Goal: Task Accomplishment & Management: Complete application form

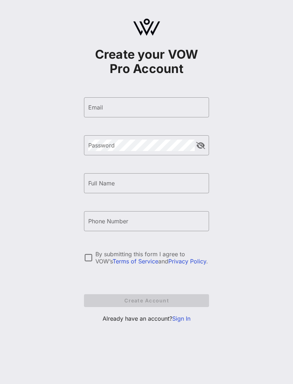
click at [161, 104] on input "Email" at bounding box center [146, 107] width 117 height 11
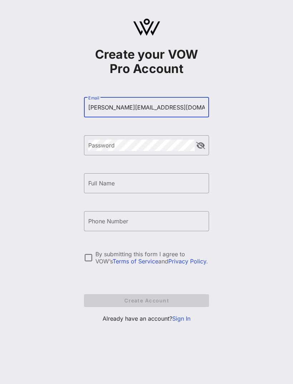
type input "[PERSON_NAME][EMAIL_ADDRESS][DOMAIN_NAME]"
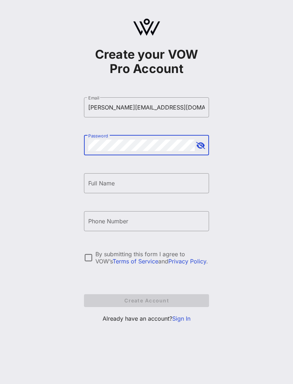
click at [150, 178] on input "Full Name" at bounding box center [146, 182] width 117 height 11
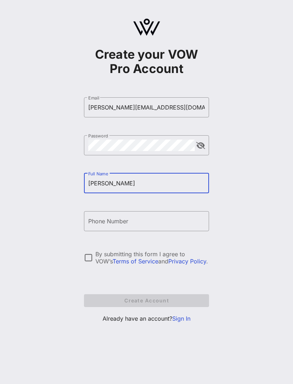
type input "[PERSON_NAME]"
click at [106, 222] on div "Phone Number" at bounding box center [146, 221] width 117 height 20
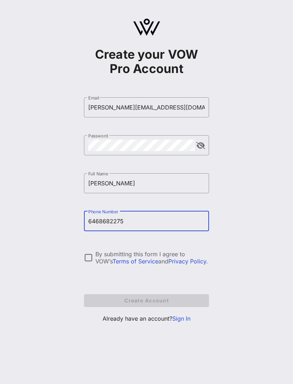
type input "[PHONE_NUMBER]"
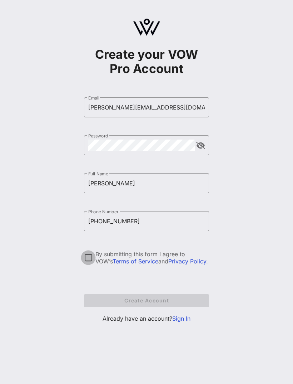
click at [90, 257] on div at bounding box center [88, 257] width 12 height 12
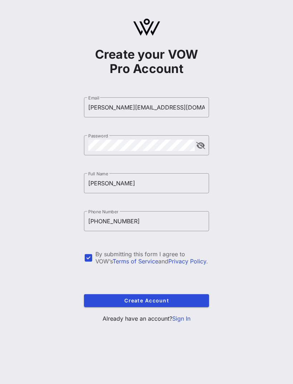
click at [173, 294] on button "Create Account" at bounding box center [146, 300] width 125 height 13
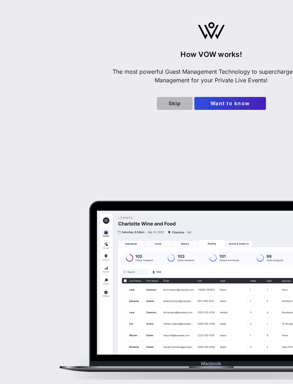
click at [164, 100] on span "Skip" at bounding box center [175, 103] width 24 height 6
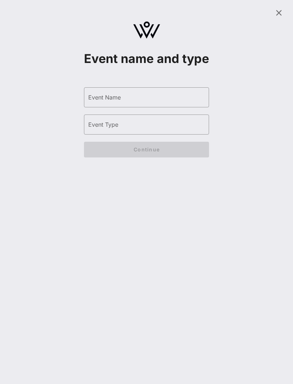
click at [187, 103] on input "Event Name" at bounding box center [146, 97] width 117 height 11
type input "Music Club"
click at [176, 130] on input "Event Type" at bounding box center [146, 124] width 117 height 11
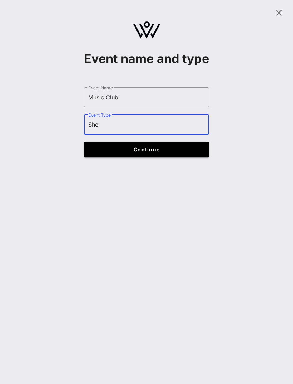
type input "Show"
click at [190, 157] on button "Continue" at bounding box center [146, 150] width 125 height 16
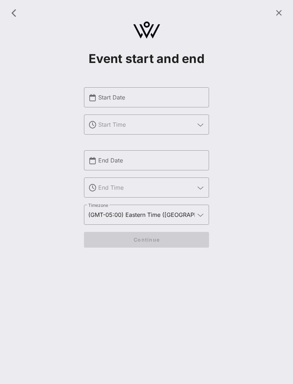
click at [165, 98] on input "Start Date" at bounding box center [151, 97] width 107 height 11
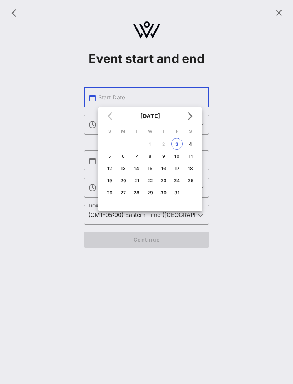
click at [179, 141] on div "3" at bounding box center [177, 143] width 11 height 5
type input "[DATE]"
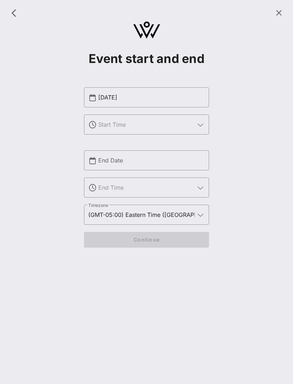
click at [160, 130] on input "text" at bounding box center [146, 124] width 97 height 11
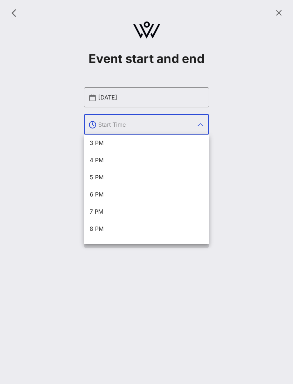
scroll to position [268, 0]
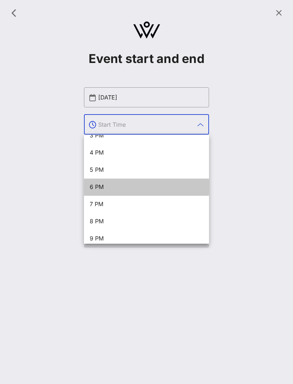
click at [112, 184] on div "6 PM" at bounding box center [147, 186] width 114 height 7
type input "6 PM"
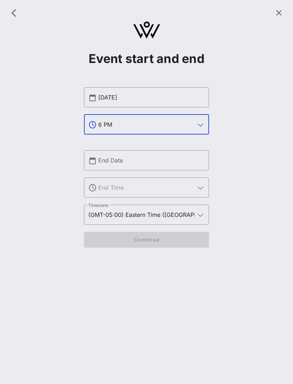
click at [158, 164] on input "End Date" at bounding box center [151, 159] width 107 height 11
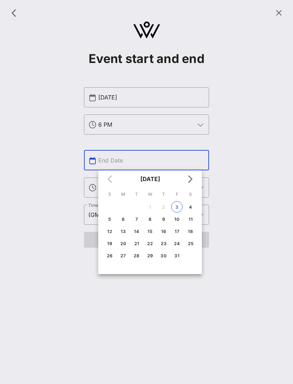
click at [178, 207] on div "3" at bounding box center [177, 206] width 11 height 5
type input "[DATE]"
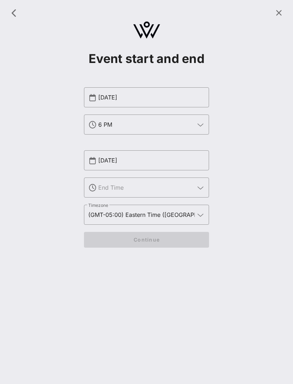
click at [160, 186] on input "text" at bounding box center [146, 187] width 97 height 11
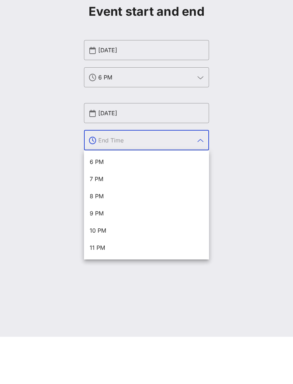
scroll to position [309, 0]
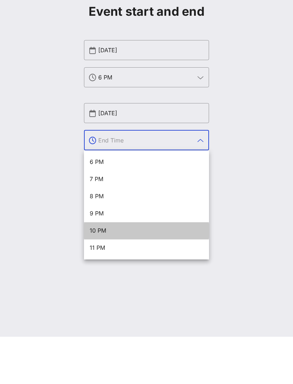
click at [102, 274] on div "10 PM" at bounding box center [147, 277] width 114 height 7
type input "10 PM"
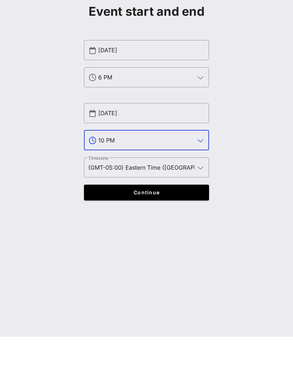
click at [171, 236] on span "Continue" at bounding box center [146, 239] width 111 height 6
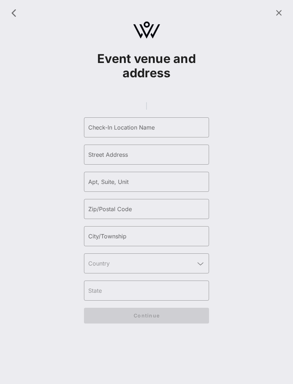
click at [157, 122] on input "Check-In Location Name" at bounding box center [146, 127] width 117 height 11
type input "[GEOGRAPHIC_DATA]"
click at [160, 149] on input "Street Address" at bounding box center [146, 154] width 117 height 11
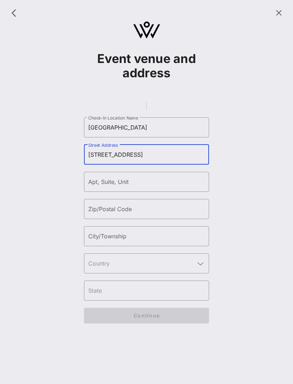
type input "[STREET_ADDRESS]"
click at [161, 203] on input "Zip/Postal Code" at bounding box center [146, 208] width 117 height 11
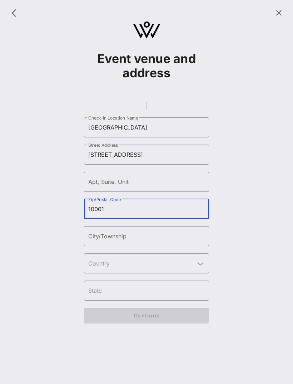
type input "10001"
click at [173, 230] on input "City/Township" at bounding box center [146, 235] width 117 height 11
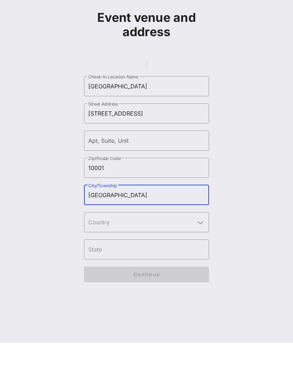
type input "[GEOGRAPHIC_DATA]"
click at [177, 257] on input "text" at bounding box center [141, 262] width 107 height 11
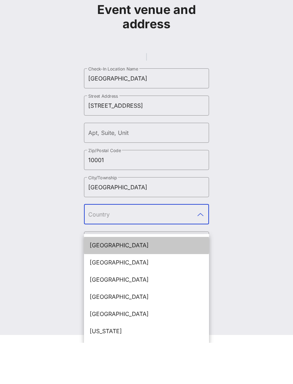
click at [154, 283] on div "[GEOGRAPHIC_DATA]" at bounding box center [147, 286] width 114 height 7
type input "[GEOGRAPHIC_DATA]"
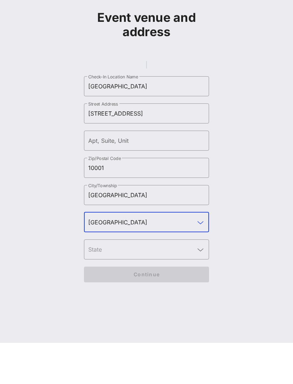
click at [163, 285] on input "text" at bounding box center [141, 290] width 107 height 11
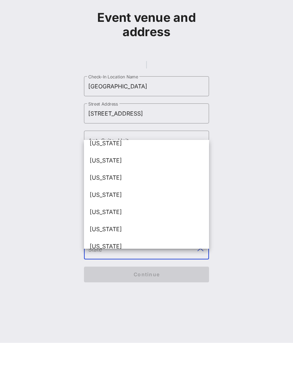
scroll to position [645, 0]
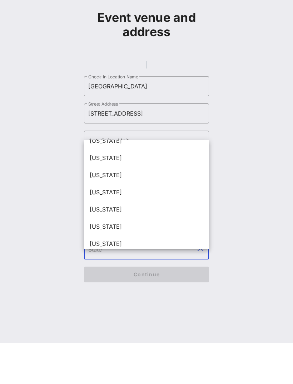
click at [119, 264] on div "[US_STATE]" at bounding box center [147, 267] width 114 height 7
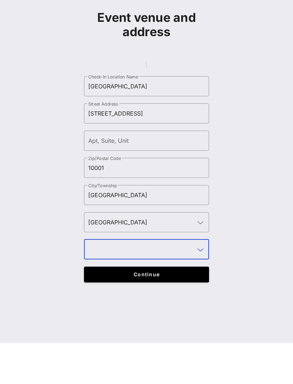
type input "[US_STATE]"
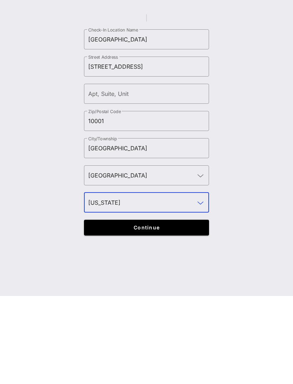
click at [162, 312] on span "Continue" at bounding box center [146, 315] width 111 height 6
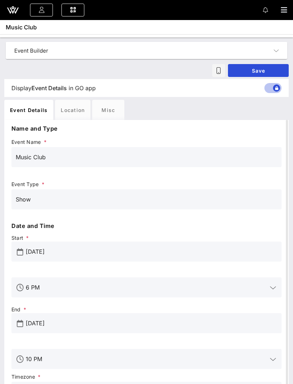
click at [269, 69] on span "Save" at bounding box center [258, 71] width 49 height 6
click at [212, 149] on div "Music Club" at bounding box center [147, 157] width 262 height 20
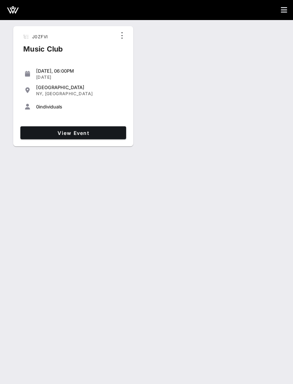
click at [53, 127] on link "View Event" at bounding box center [73, 132] width 106 height 13
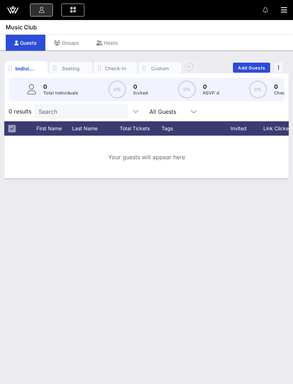
click at [284, 12] on icon "button" at bounding box center [284, 9] width 6 height 7
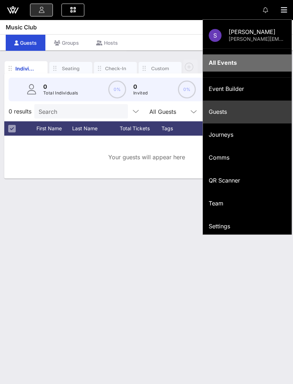
click at [232, 64] on div "All Events" at bounding box center [247, 62] width 77 height 7
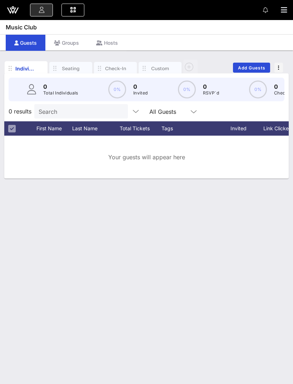
click at [278, 11] on div at bounding box center [146, 10] width 293 height 20
click at [283, 2] on div at bounding box center [146, 10] width 293 height 20
click at [282, 12] on icon "button" at bounding box center [284, 9] width 6 height 7
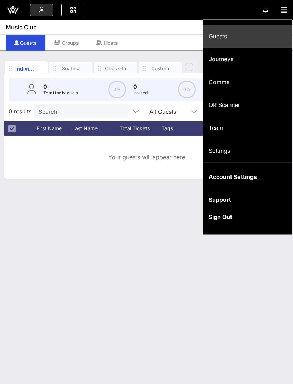
scroll to position [75, 0]
click at [13, 18] on icon at bounding box center [12, 9] width 17 height 17
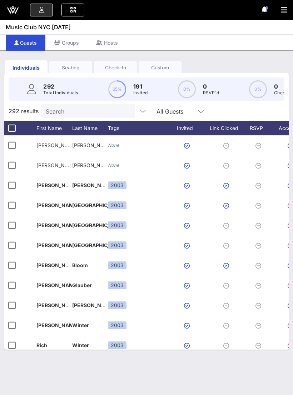
click at [120, 65] on div "Check-In" at bounding box center [115, 67] width 43 height 7
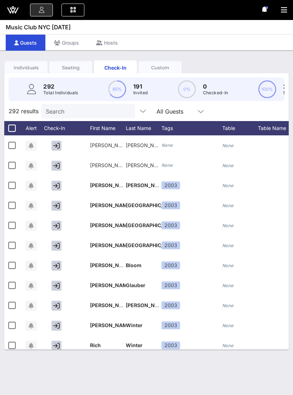
click at [76, 6] on link at bounding box center [72, 10] width 23 height 13
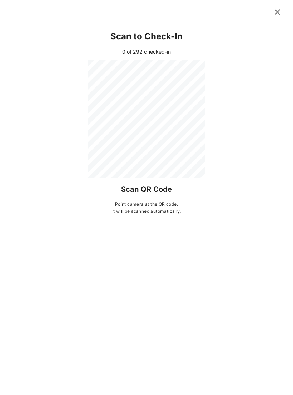
click at [285, 90] on div "Scan to Check-In 0 of 292 checked-in Scan QR Code Point camera at the QR code. …" at bounding box center [146, 123] width 293 height 203
click at [280, 10] on icon at bounding box center [277, 12] width 13 height 13
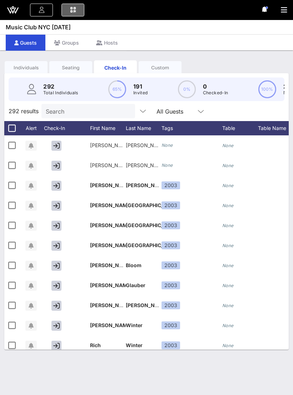
click at [73, 10] on icon at bounding box center [73, 10] width 8 height 1
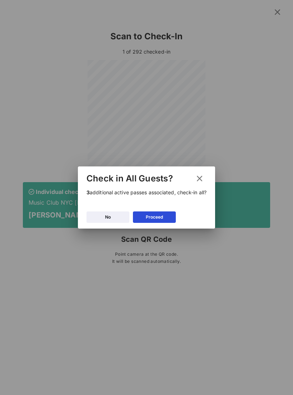
click at [162, 220] on button "Proceed" at bounding box center [154, 217] width 43 height 11
click at [166, 219] on button "Proceed" at bounding box center [154, 217] width 43 height 11
click at [153, 220] on div "Proceed" at bounding box center [154, 217] width 17 height 7
click at [158, 212] on button "Proceed" at bounding box center [154, 217] width 43 height 11
click at [169, 222] on button "Proceed" at bounding box center [154, 217] width 43 height 11
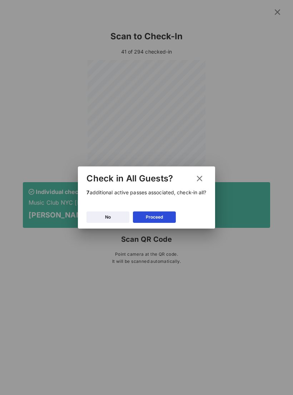
click at [161, 216] on div "Proceed" at bounding box center [154, 217] width 17 height 7
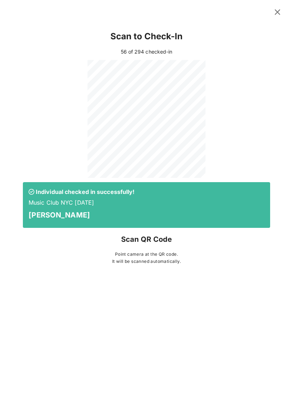
scroll to position [8, 0]
click at [4, 306] on div "Scan to Check-In 62 of 294 checked-in Individual checked in successfully! Music…" at bounding box center [146, 197] width 293 height 395
click at [3, 305] on div "Scan to Check-In 62 of 294 checked-in Individual checked in successfully! Music…" at bounding box center [146, 197] width 293 height 395
click at [276, 17] on icon at bounding box center [277, 12] width 11 height 10
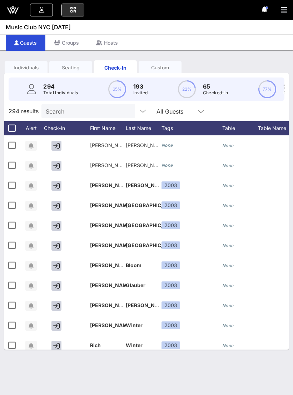
click at [159, 64] on div "Custom" at bounding box center [160, 67] width 43 height 7
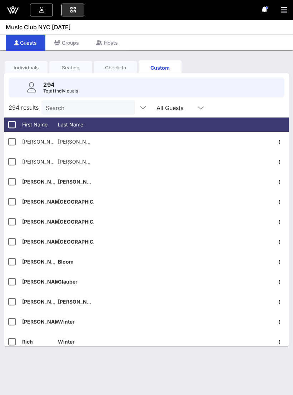
click at [70, 64] on div "Seating" at bounding box center [70, 67] width 43 height 13
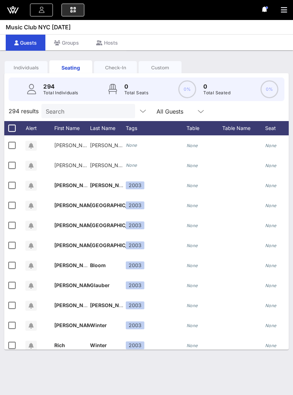
click at [111, 64] on div "Check-In" at bounding box center [115, 67] width 43 height 7
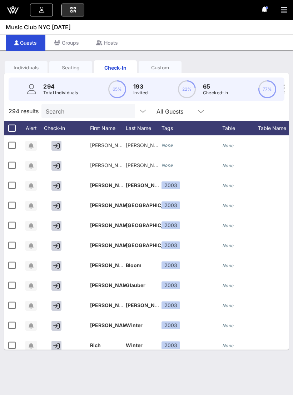
click at [67, 64] on div "Seating" at bounding box center [70, 67] width 43 height 7
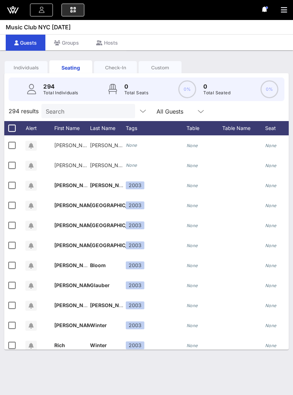
click at [22, 64] on div "Individuals" at bounding box center [26, 67] width 43 height 7
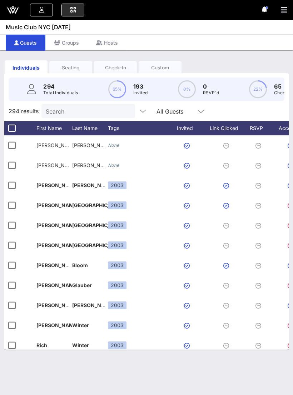
click at [164, 108] on div "All Guests" at bounding box center [170, 111] width 27 height 6
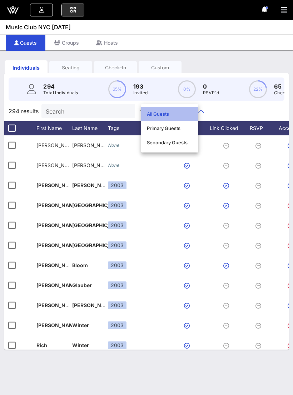
click at [161, 111] on div "All Guests" at bounding box center [170, 114] width 46 height 6
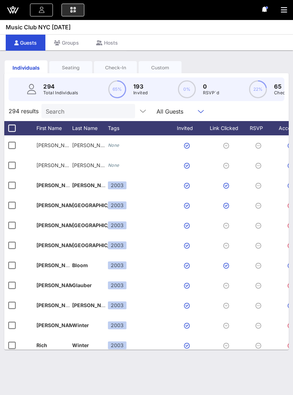
click at [77, 64] on div "Seating" at bounding box center [70, 67] width 43 height 7
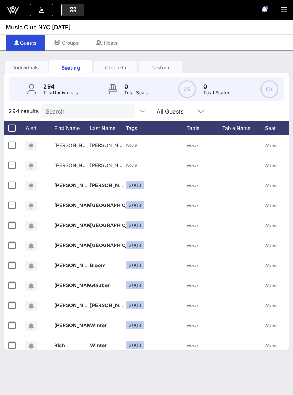
click at [118, 64] on div "Check-In" at bounding box center [115, 67] width 43 height 7
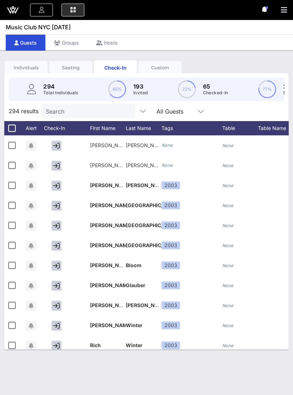
click at [70, 107] on input "Search" at bounding box center [88, 111] width 84 height 9
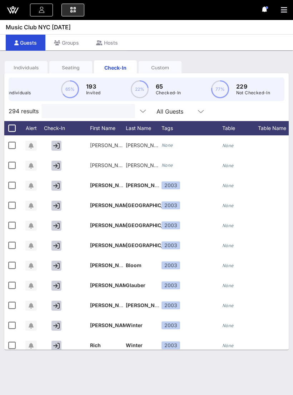
scroll to position [0, 47]
click at [164, 64] on div "Custom" at bounding box center [160, 67] width 43 height 7
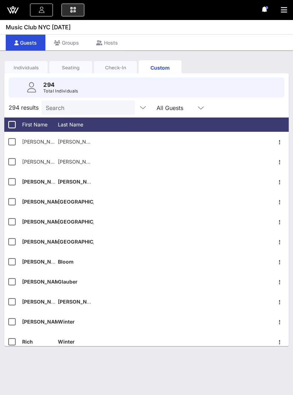
scroll to position [0, 0]
click at [279, 138] on icon "button" at bounding box center [280, 142] width 9 height 9
click at [235, 58] on div "Individuals Seating Check-In Custom" at bounding box center [146, 68] width 285 height 20
click at [33, 67] on div "Individuals" at bounding box center [26, 67] width 43 height 7
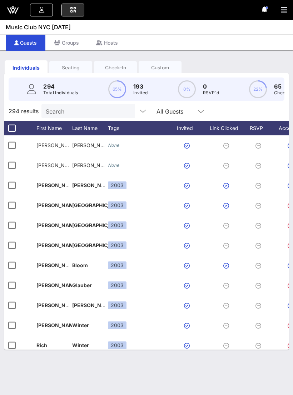
click at [42, 10] on icon at bounding box center [42, 10] width 8 height 1
click at [75, 10] on icon at bounding box center [73, 10] width 8 height 1
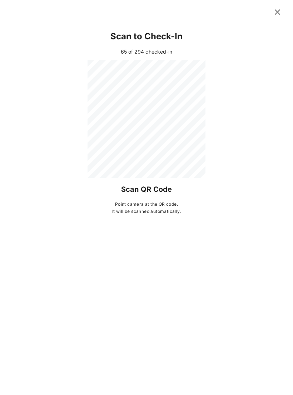
click at [279, 12] on icon at bounding box center [277, 12] width 11 height 10
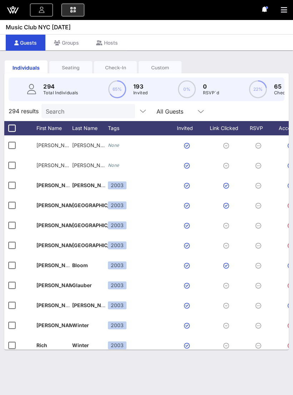
click at [139, 112] on icon "button" at bounding box center [143, 111] width 9 height 9
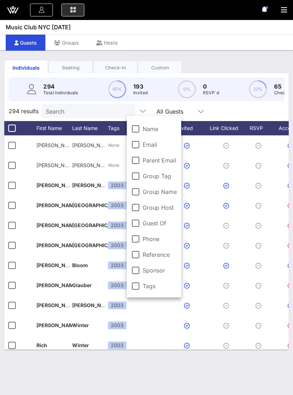
click at [139, 110] on icon "button" at bounding box center [143, 111] width 9 height 9
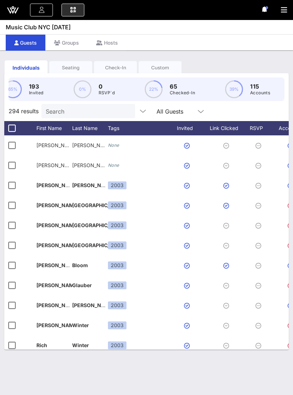
click at [120, 66] on div "Check-In" at bounding box center [115, 67] width 43 height 7
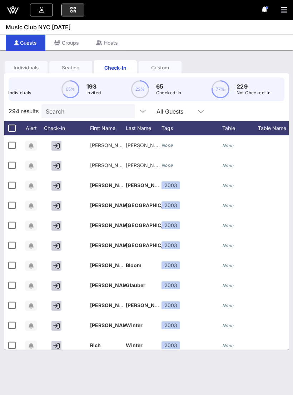
click at [139, 111] on icon "button" at bounding box center [143, 111] width 9 height 9
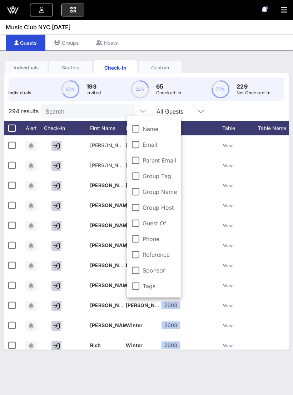
click at [139, 110] on icon "button" at bounding box center [143, 111] width 9 height 9
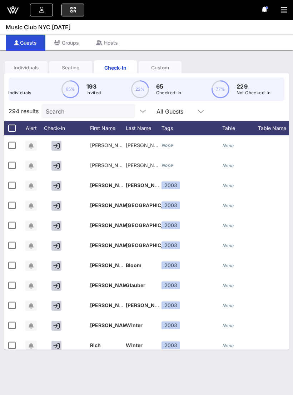
click at [284, 12] on icon "button" at bounding box center [284, 9] width 6 height 7
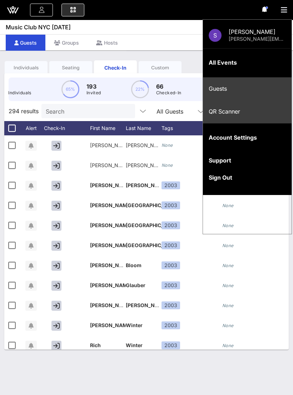
click at [220, 88] on div "Guests" at bounding box center [247, 88] width 77 height 7
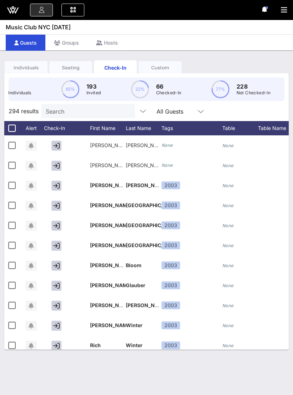
click at [43, 65] on div "Individuals" at bounding box center [26, 67] width 43 height 7
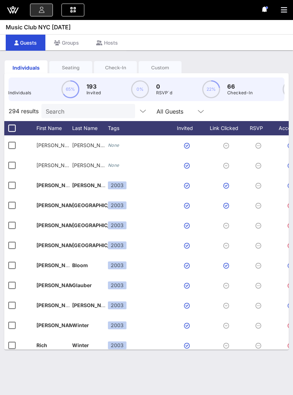
click at [74, 63] on div "Seating" at bounding box center [70, 67] width 43 height 13
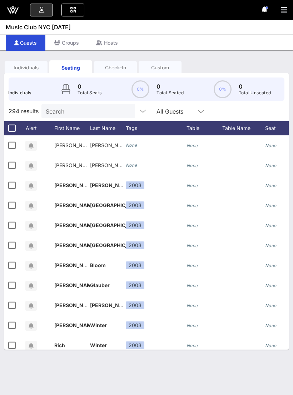
click at [109, 70] on div "Check-In" at bounding box center [115, 67] width 43 height 7
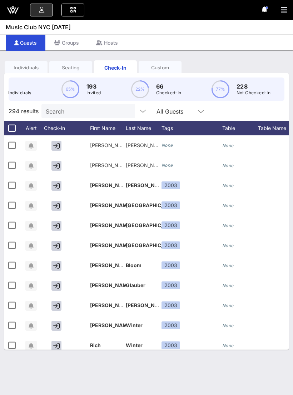
click at [76, 13] on link at bounding box center [72, 10] width 23 height 13
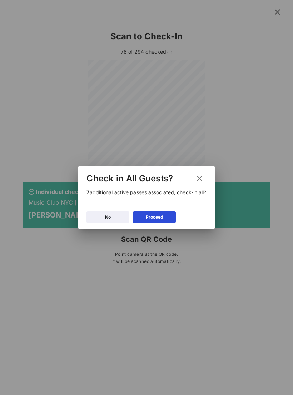
click at [162, 221] on div "Proceed" at bounding box center [154, 217] width 17 height 7
click at [159, 220] on div "Proceed" at bounding box center [154, 217] width 17 height 7
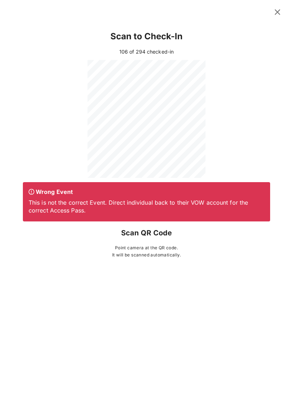
click at [37, 257] on p "It will be scanned automatically." at bounding box center [146, 255] width 247 height 7
click at [257, 264] on div "Scan to Check-In 125 of 297 checked-in Wrong Event This is not the correct Even…" at bounding box center [146, 145] width 293 height 247
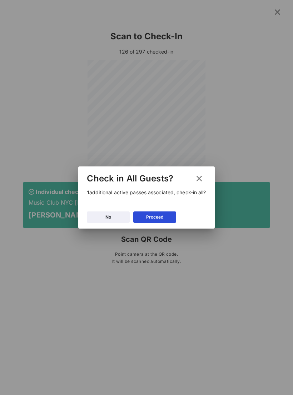
click at [154, 216] on icon at bounding box center [155, 217] width 6 height 5
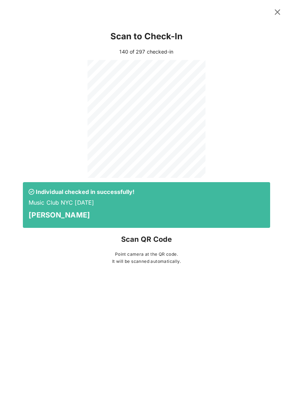
click at [271, 8] on button at bounding box center [278, 12] width 14 height 13
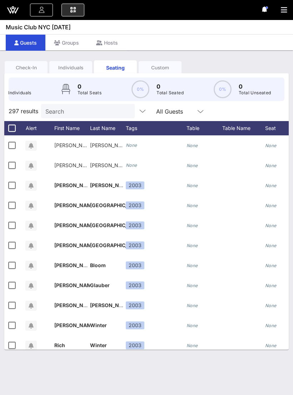
click at [64, 115] on input "Search" at bounding box center [87, 111] width 84 height 9
click at [26, 63] on div "Check-In" at bounding box center [26, 67] width 43 height 13
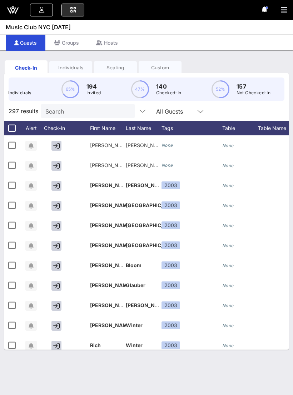
click at [53, 110] on input "Search" at bounding box center [87, 111] width 84 height 9
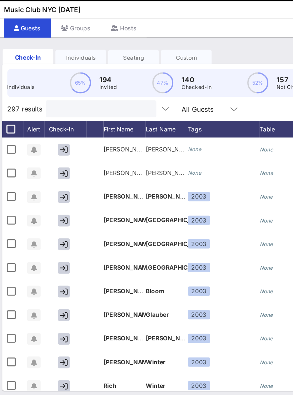
click at [106, 35] on div "Hosts" at bounding box center [107, 43] width 39 height 16
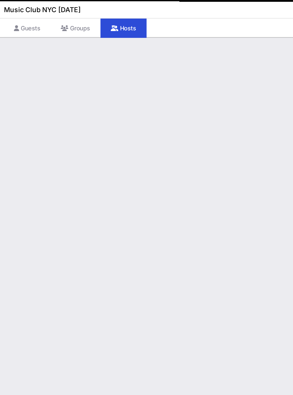
click at [28, 35] on div "Guests" at bounding box center [26, 43] width 40 height 16
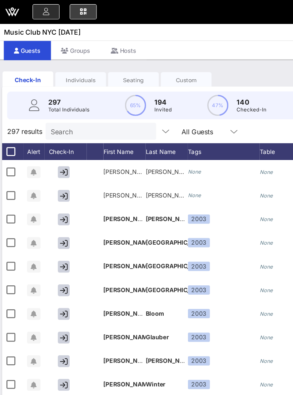
click at [70, 10] on icon at bounding box center [73, 10] width 8 height 1
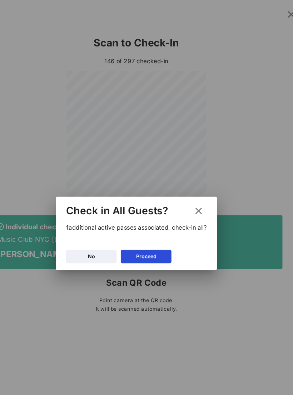
click at [152, 217] on icon at bounding box center [155, 217] width 6 height 6
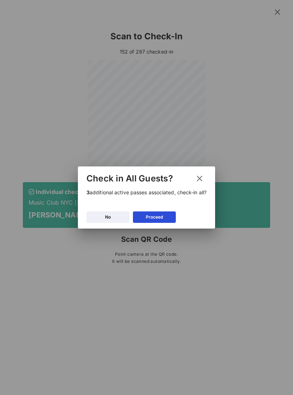
click at [147, 220] on div "Proceed" at bounding box center [154, 217] width 17 height 7
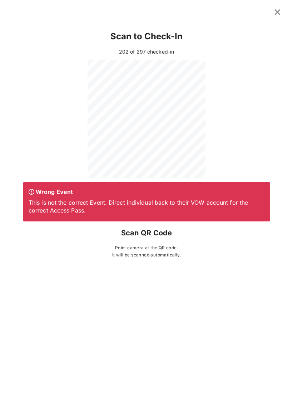
click at [108, 290] on div "Scan to Check-In 202 of 297 checked-in Wrong Event This is not the correct Even…" at bounding box center [146, 197] width 293 height 395
click at [105, 313] on div "Scan to Check-In 202 of 297 checked-in Wrong Event This is not the correct Even…" at bounding box center [146, 197] width 293 height 395
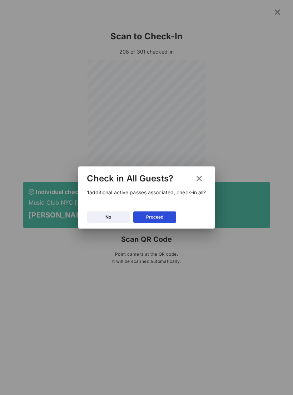
click at [169, 222] on button "Proceed" at bounding box center [154, 217] width 43 height 11
